Goal: Check status: Check status

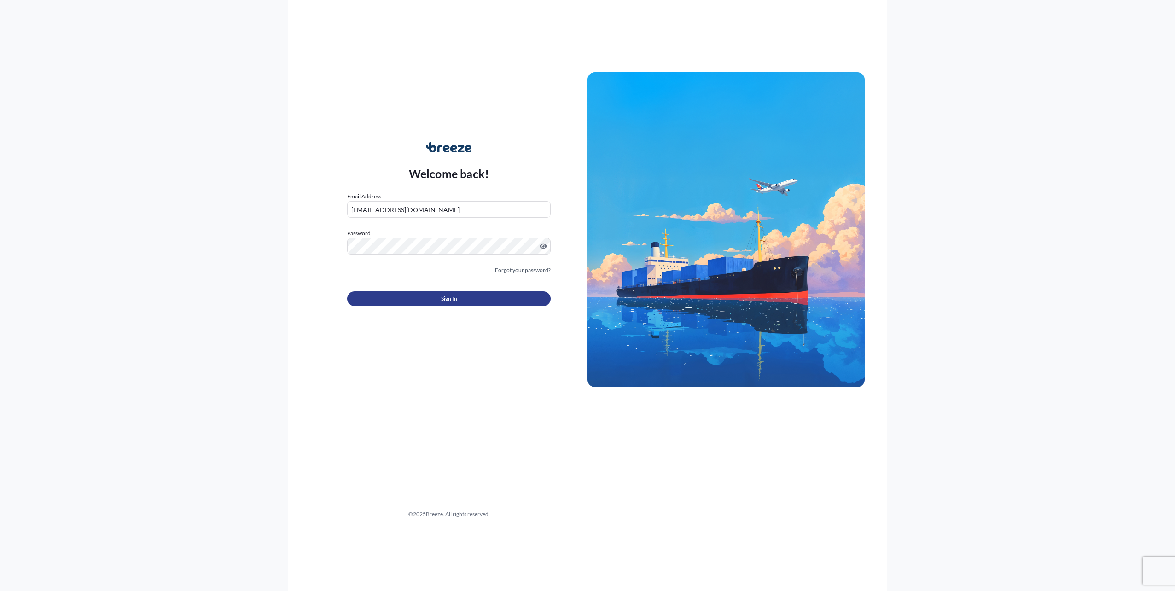
click at [440, 298] on button "Sign In" at bounding box center [448, 298] width 203 height 15
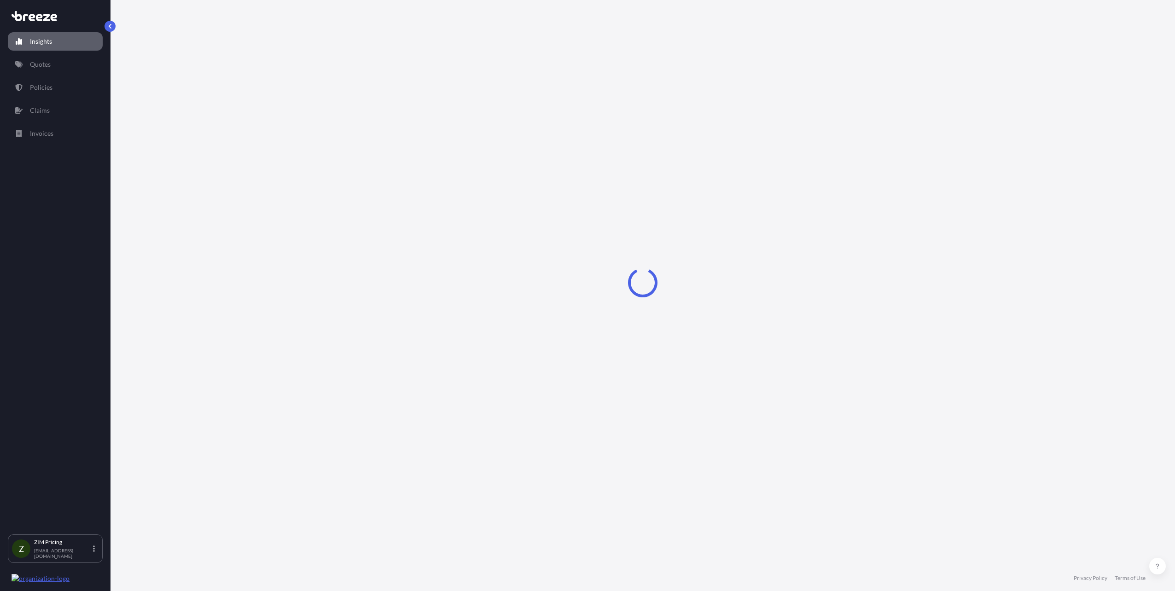
select select "2025"
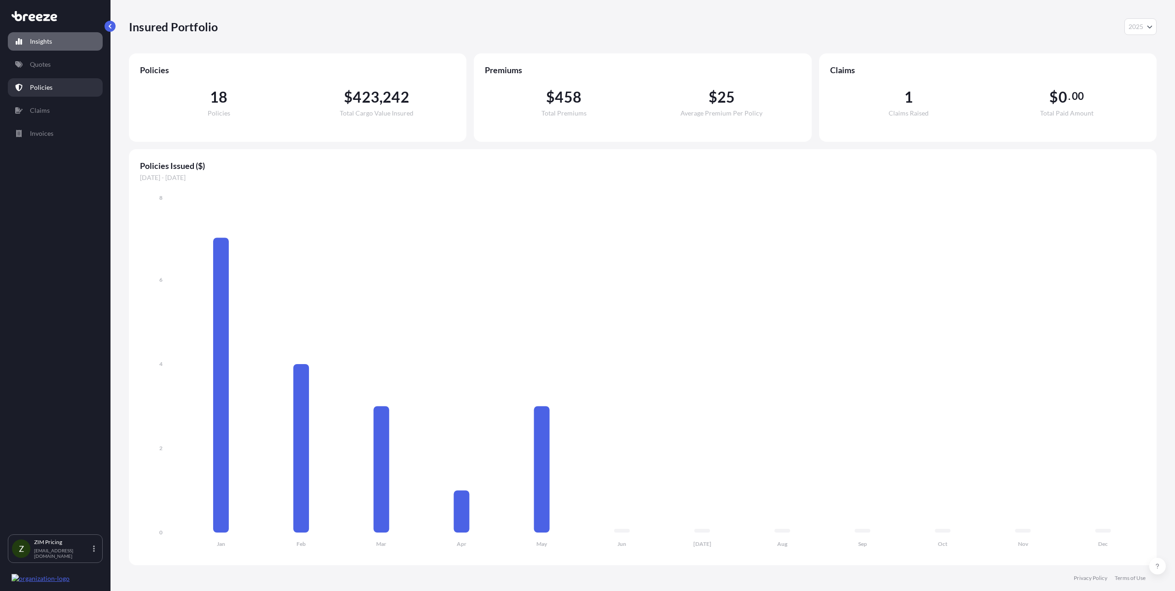
click at [41, 87] on p "Policies" at bounding box center [41, 87] width 23 height 9
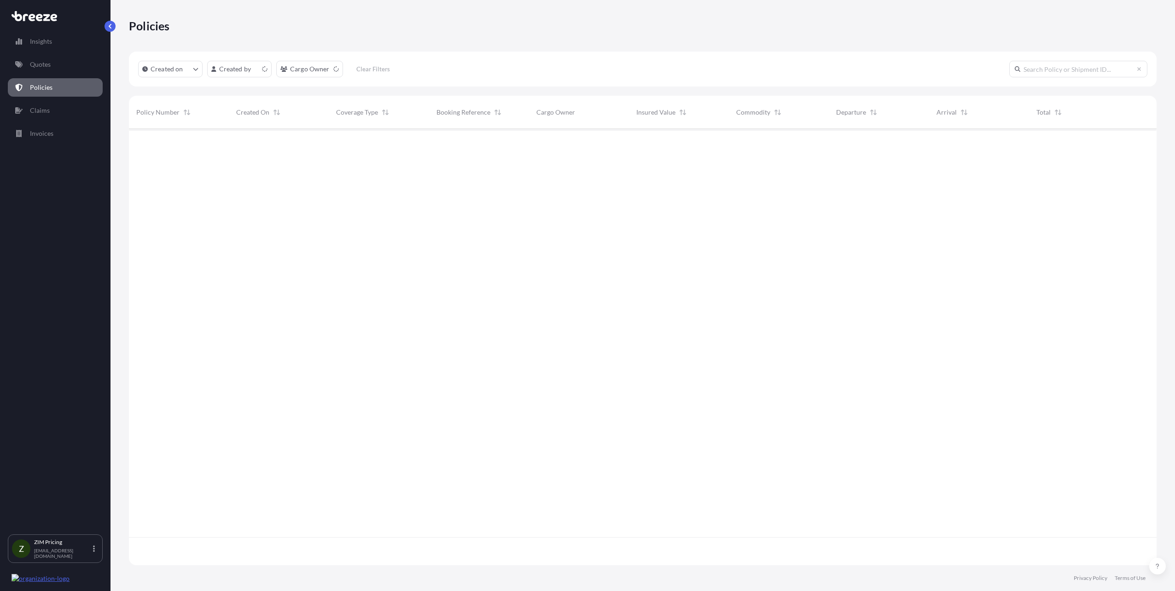
scroll to position [435, 1021]
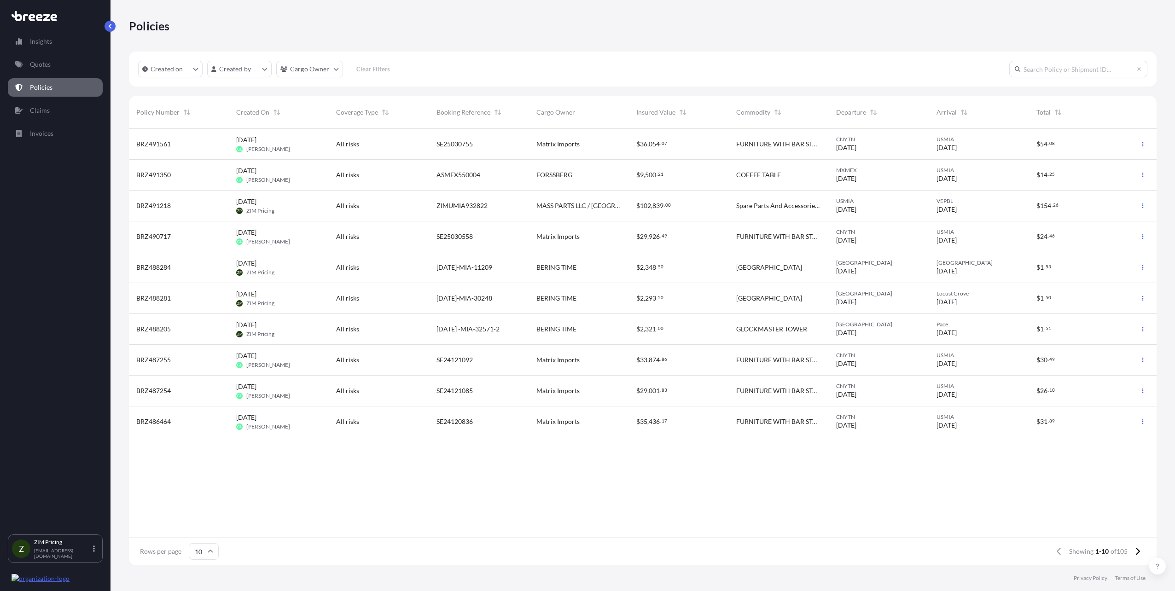
click at [157, 145] on span "BRZ491561" at bounding box center [153, 143] width 35 height 9
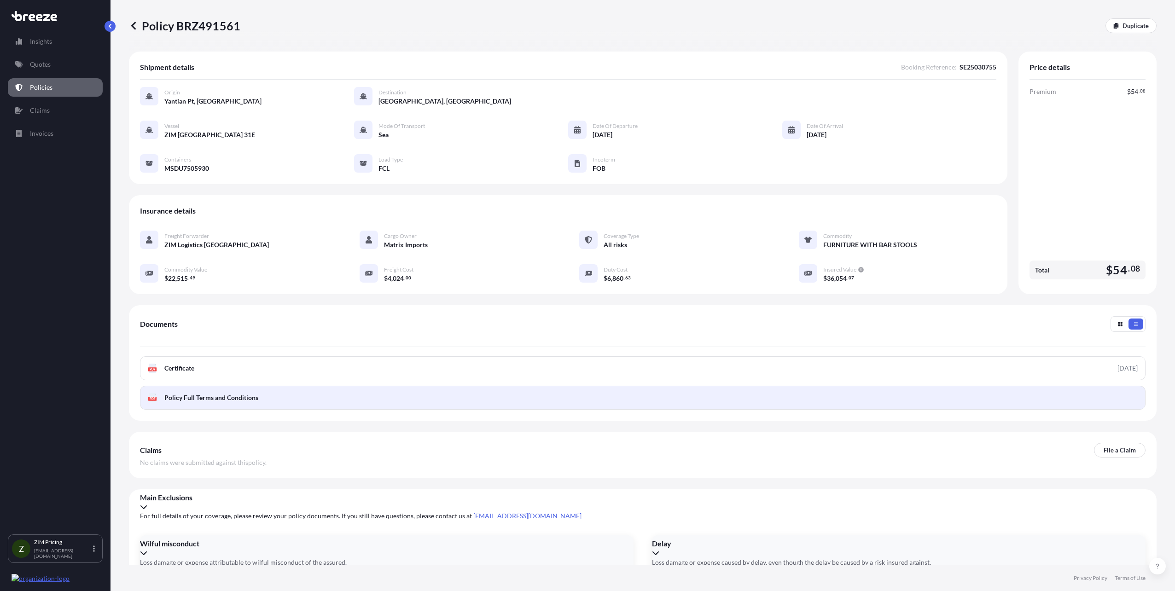
click at [247, 394] on span "Policy Full Terms and Conditions" at bounding box center [211, 397] width 94 height 9
click at [206, 399] on span "Policy Full Terms and Conditions" at bounding box center [211, 397] width 94 height 9
